Goal: Task Accomplishment & Management: Manage account settings

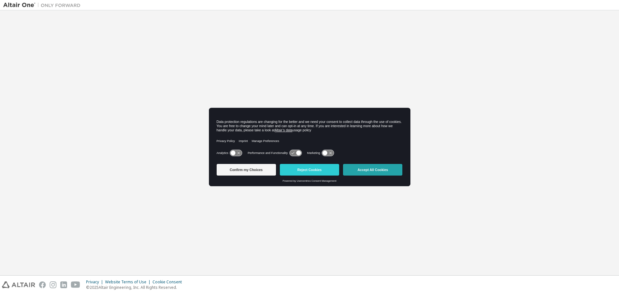
click at [361, 171] on button "Accept All Cookies" at bounding box center [372, 170] width 59 height 12
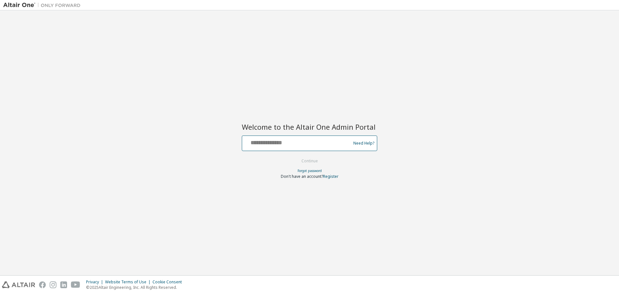
click at [267, 143] on input "text" at bounding box center [297, 141] width 105 height 9
type input "**********"
click at [302, 160] on button "Continue" at bounding box center [310, 161] width 30 height 10
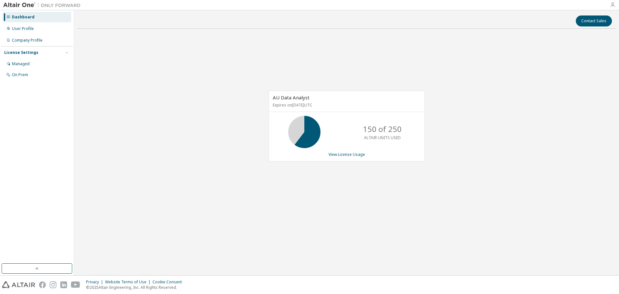
click at [615, 6] on icon "button" at bounding box center [612, 4] width 5 height 5
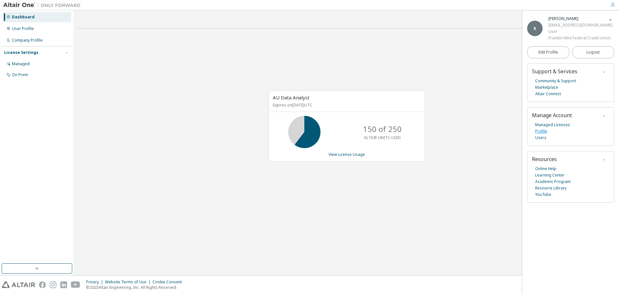
click at [542, 132] on link "Profile" at bounding box center [541, 131] width 12 height 6
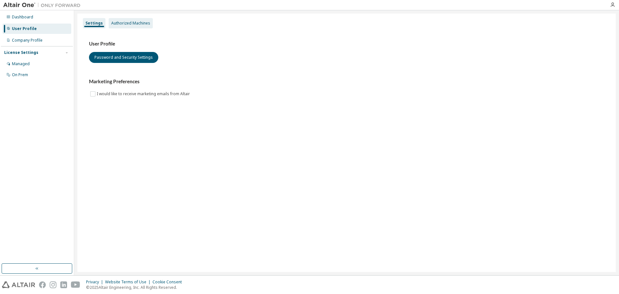
click at [136, 23] on div "Authorized Machines" at bounding box center [130, 23] width 39 height 5
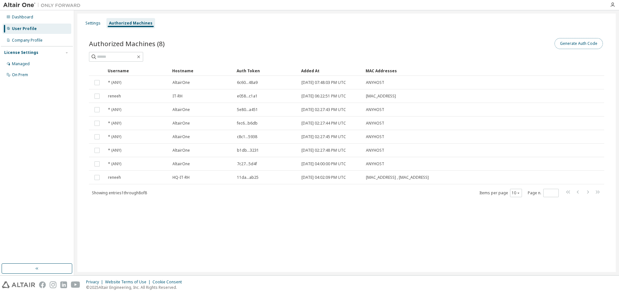
click at [569, 45] on button "Generate Auth Code" at bounding box center [579, 43] width 48 height 11
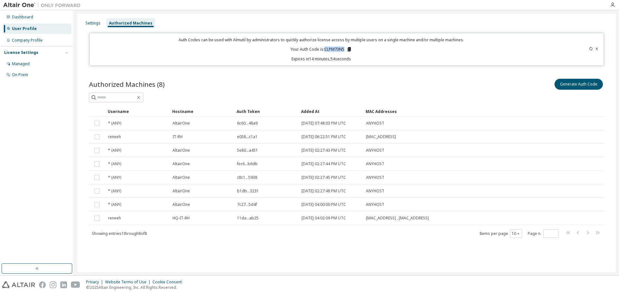
drag, startPoint x: 345, startPoint y: 49, endPoint x: 325, endPoint y: 51, distance: 20.1
click at [325, 51] on p "Your Auth Code is: CLPM73N5" at bounding box center [321, 49] width 62 height 6
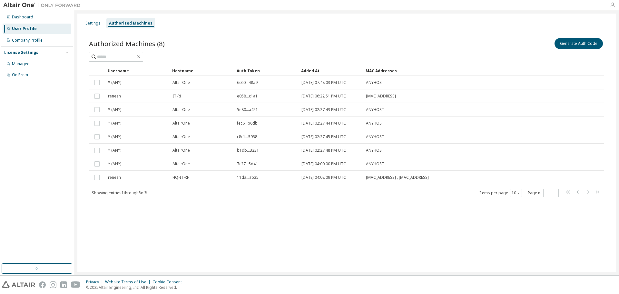
click at [614, 5] on icon "button" at bounding box center [612, 4] width 5 height 5
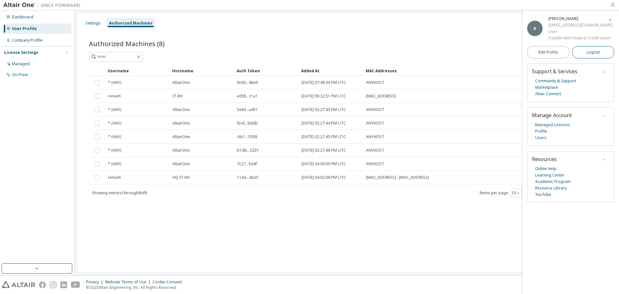
click at [590, 54] on span "Logout" at bounding box center [592, 52] width 13 height 6
